Goal: Task Accomplishment & Management: Manage account settings

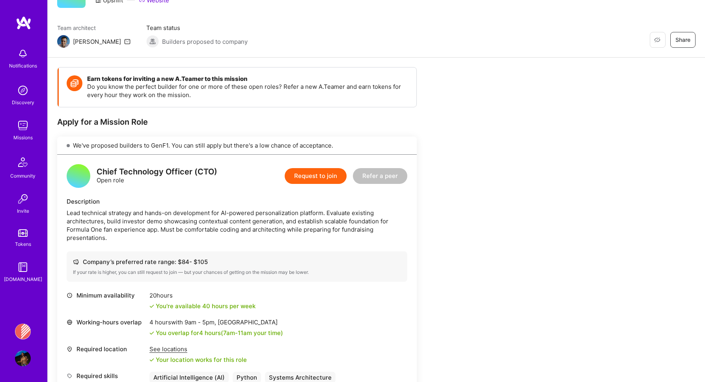
scroll to position [123, 0]
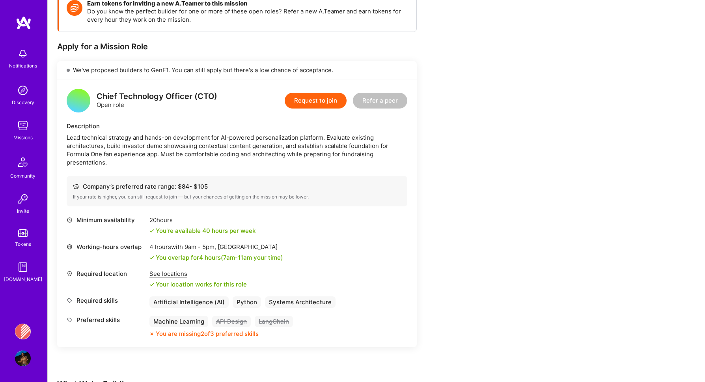
click at [21, 317] on div "Notifications Discovery Missions Community Invite Tokens [DOMAIN_NAME] Banjo He…" at bounding box center [23, 191] width 47 height 382
click at [19, 349] on div "Banjo Health: AI Coding Tools Enablement Workshop Profile" at bounding box center [24, 345] width 18 height 43
click at [28, 334] on img at bounding box center [23, 332] width 16 height 16
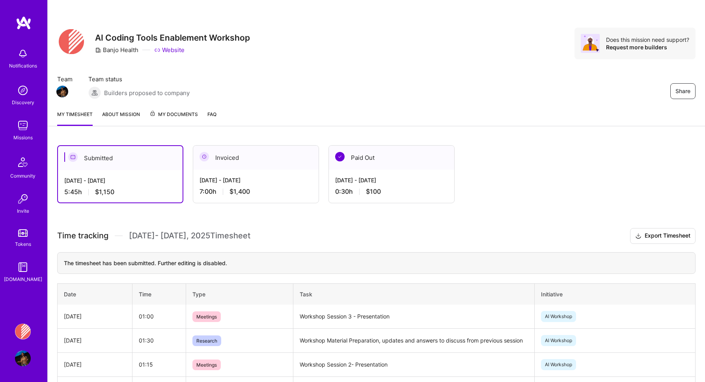
click at [187, 110] on span "My Documents" at bounding box center [174, 114] width 49 height 9
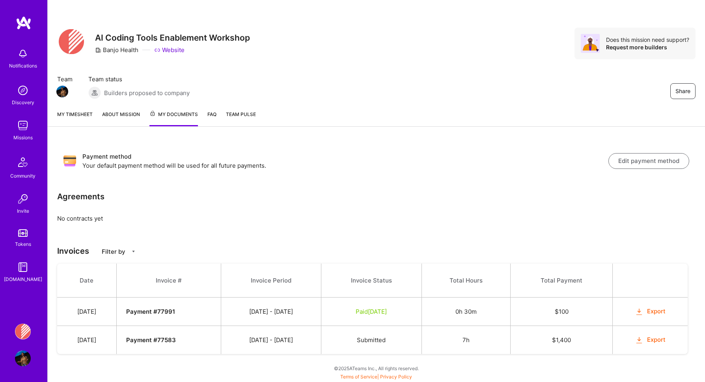
click at [112, 118] on link "About Mission" at bounding box center [121, 118] width 38 height 16
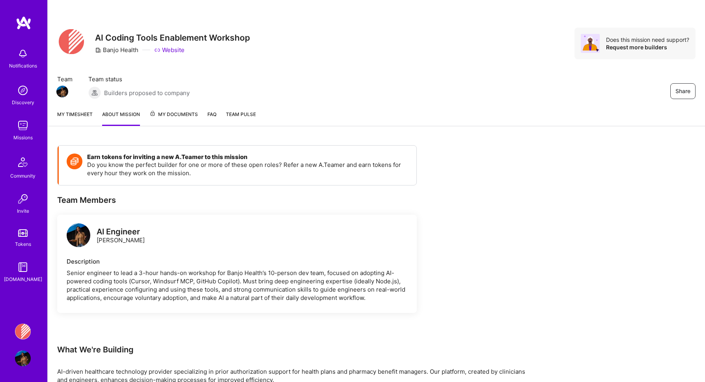
click at [249, 116] on span "Team Pulse" at bounding box center [241, 114] width 30 height 6
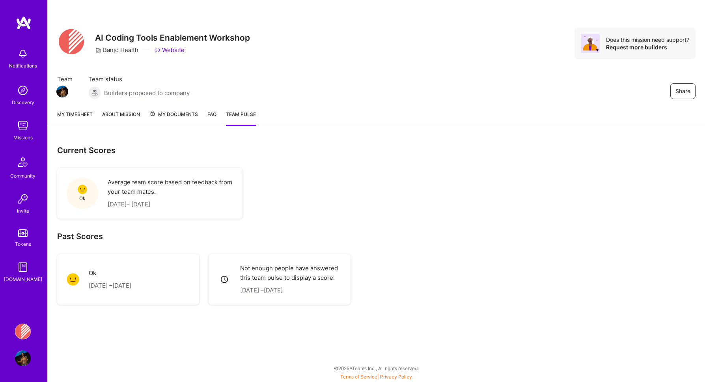
click at [72, 190] on div "Ok" at bounding box center [83, 194] width 32 height 32
click at [119, 111] on link "About Mission" at bounding box center [121, 118] width 38 height 16
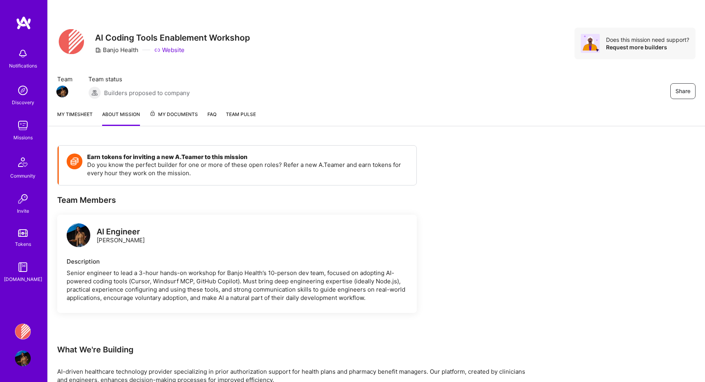
click at [156, 109] on div "My timesheet About Mission My Documents FAQ Team Pulse" at bounding box center [377, 115] width 658 height 22
click at [163, 113] on span "My Documents" at bounding box center [174, 114] width 49 height 9
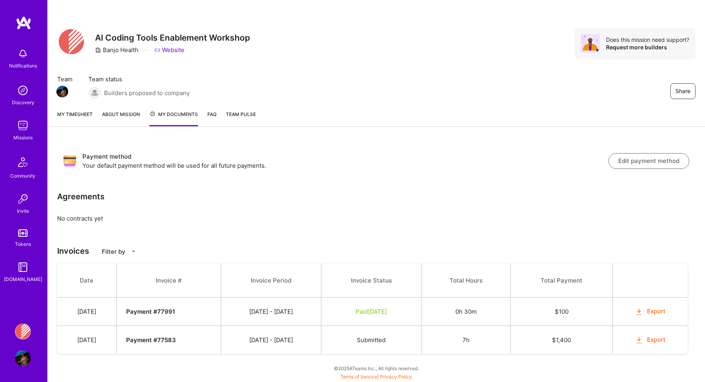
click at [80, 108] on div "My timesheet About Mission My Documents FAQ Team Pulse" at bounding box center [377, 115] width 658 height 23
click at [78, 121] on link "My timesheet" at bounding box center [75, 118] width 36 height 16
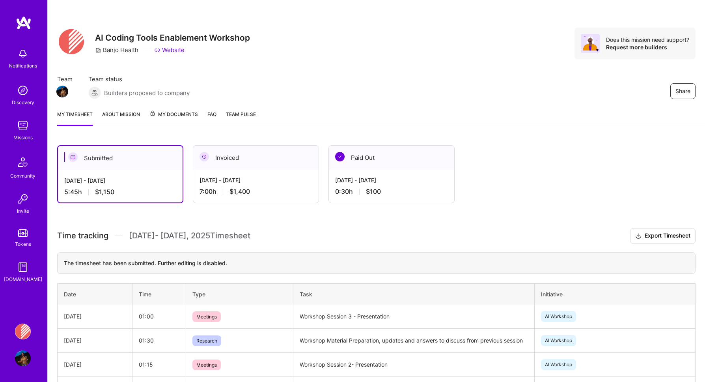
click at [78, 121] on link "My timesheet" at bounding box center [75, 118] width 36 height 16
click at [25, 120] on img at bounding box center [23, 126] width 16 height 16
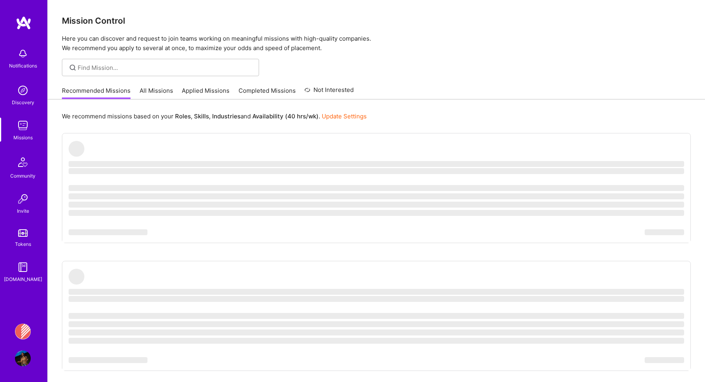
click at [20, 351] on img at bounding box center [23, 358] width 16 height 16
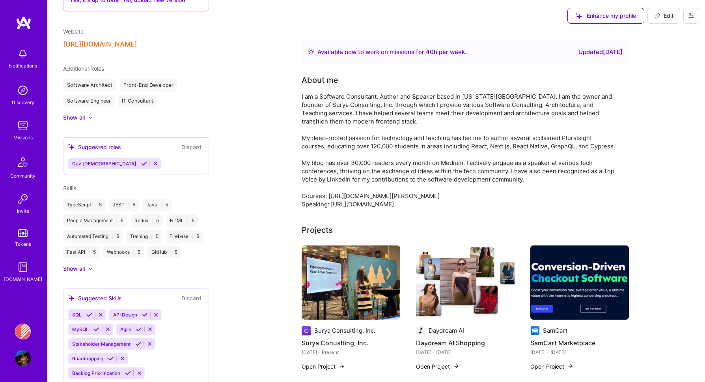
click at [625, 21] on button "Enhance my profile" at bounding box center [606, 16] width 77 height 16
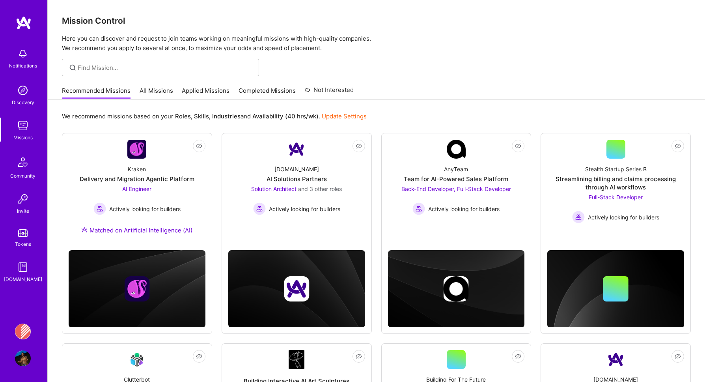
click at [25, 357] on img at bounding box center [23, 358] width 16 height 16
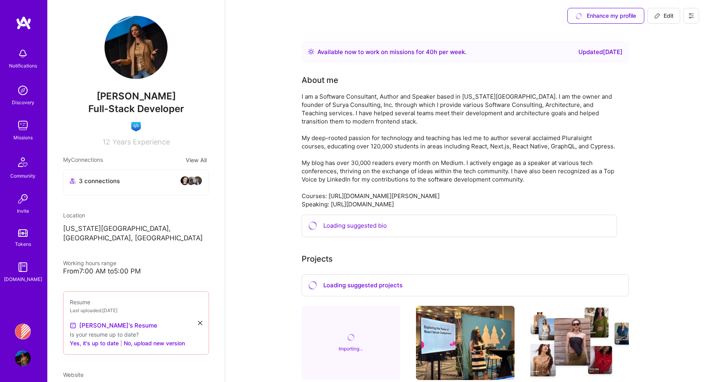
click at [664, 15] on span "Edit" at bounding box center [664, 16] width 19 height 8
select select "US"
select select "Right Now"
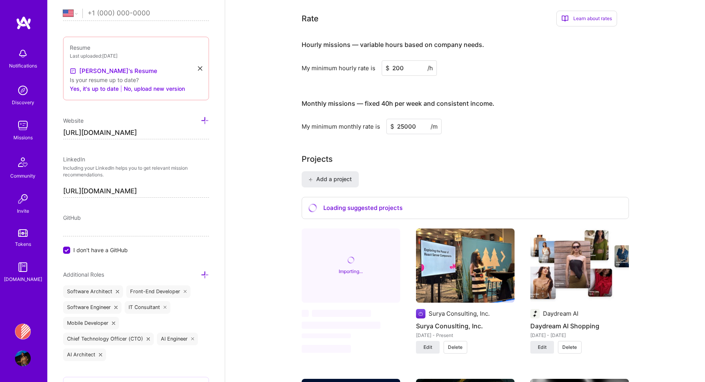
scroll to position [421, 0]
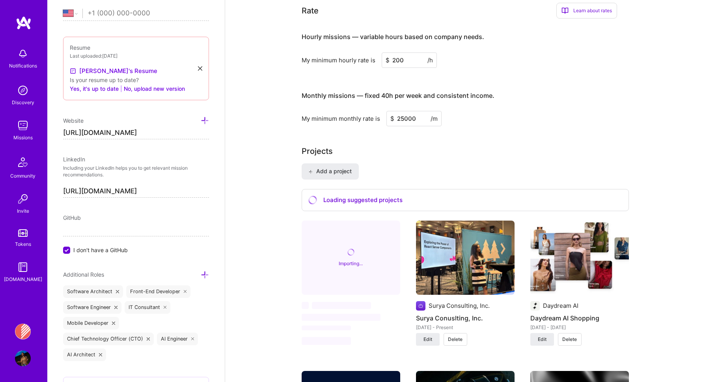
click at [353, 173] on button "Add a project" at bounding box center [330, 171] width 57 height 16
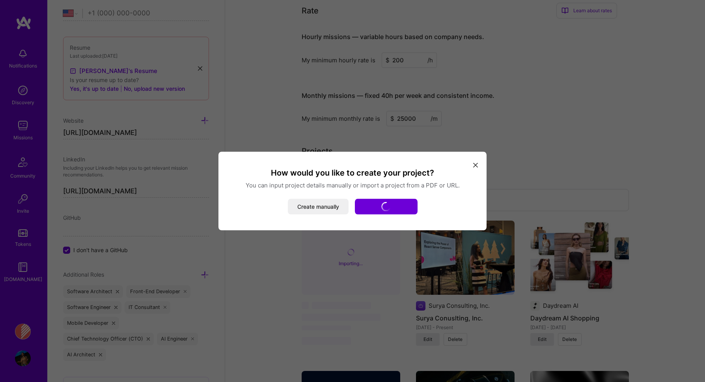
click at [479, 161] on button "modal" at bounding box center [475, 164] width 9 height 13
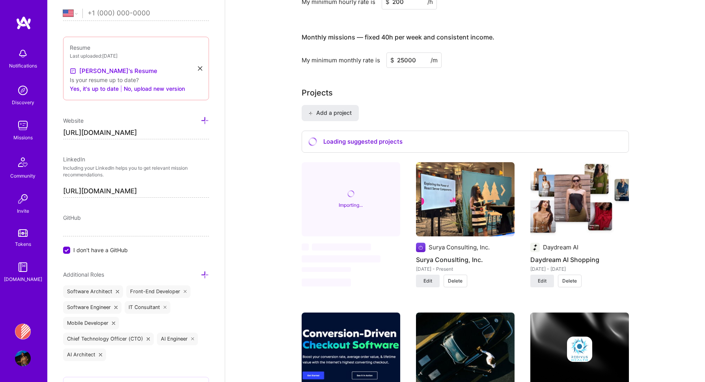
scroll to position [561, 0]
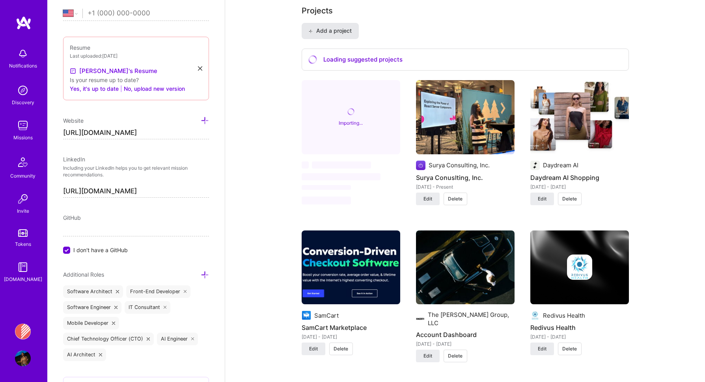
click at [350, 35] on button "Add a project" at bounding box center [330, 31] width 57 height 16
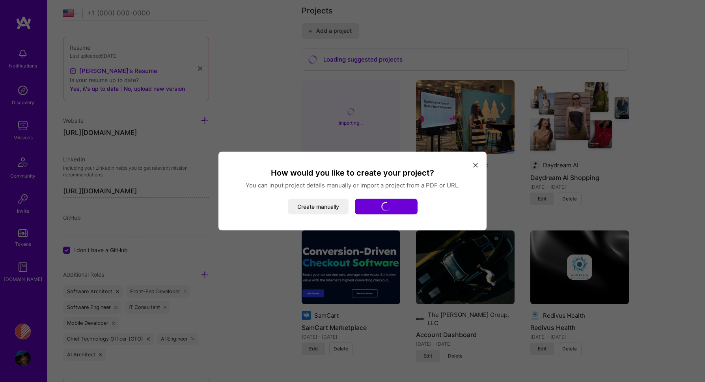
click at [470, 168] on h3 "How would you like to create your project?" at bounding box center [352, 173] width 249 height 10
click at [475, 168] on button "modal" at bounding box center [475, 164] width 9 height 13
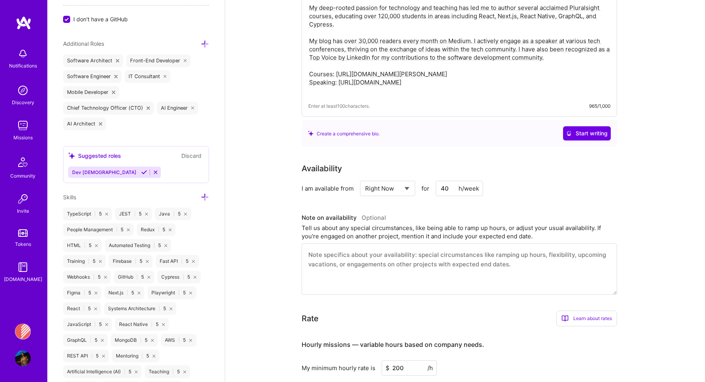
scroll to position [0, 0]
